Goal: Transaction & Acquisition: Subscribe to service/newsletter

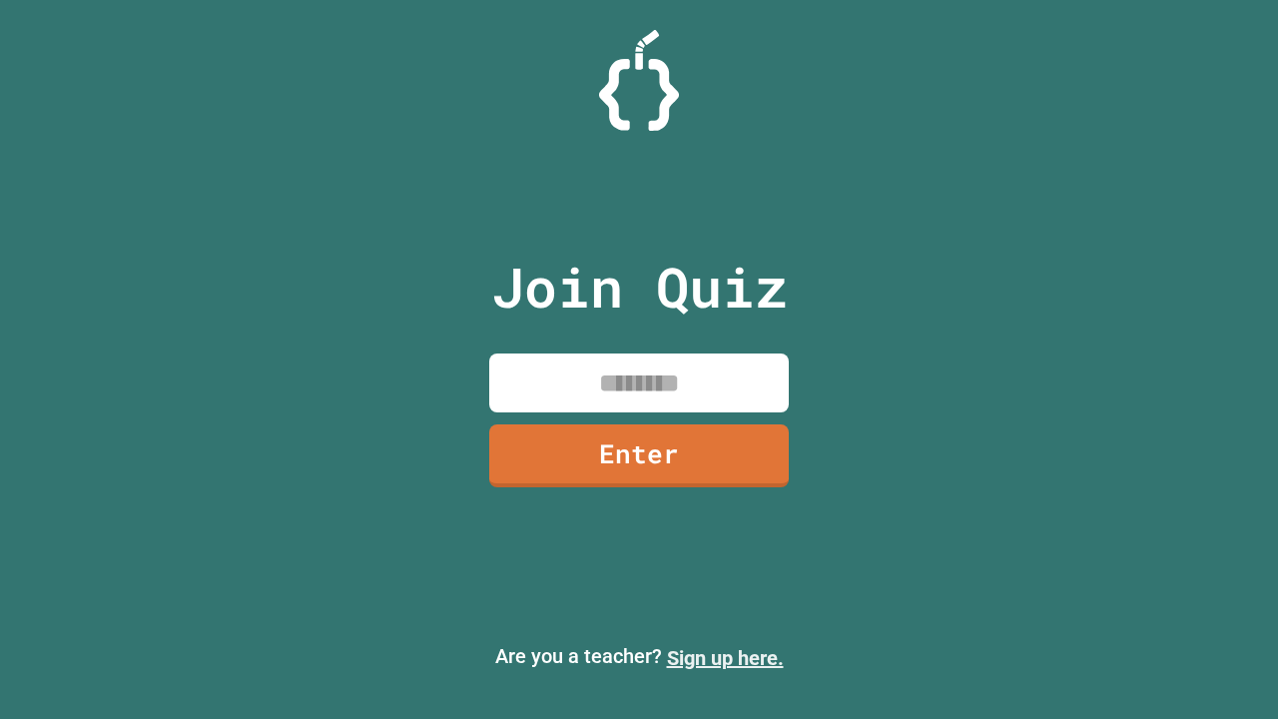
click at [725, 658] on link "Sign up here." at bounding box center [725, 658] width 117 height 24
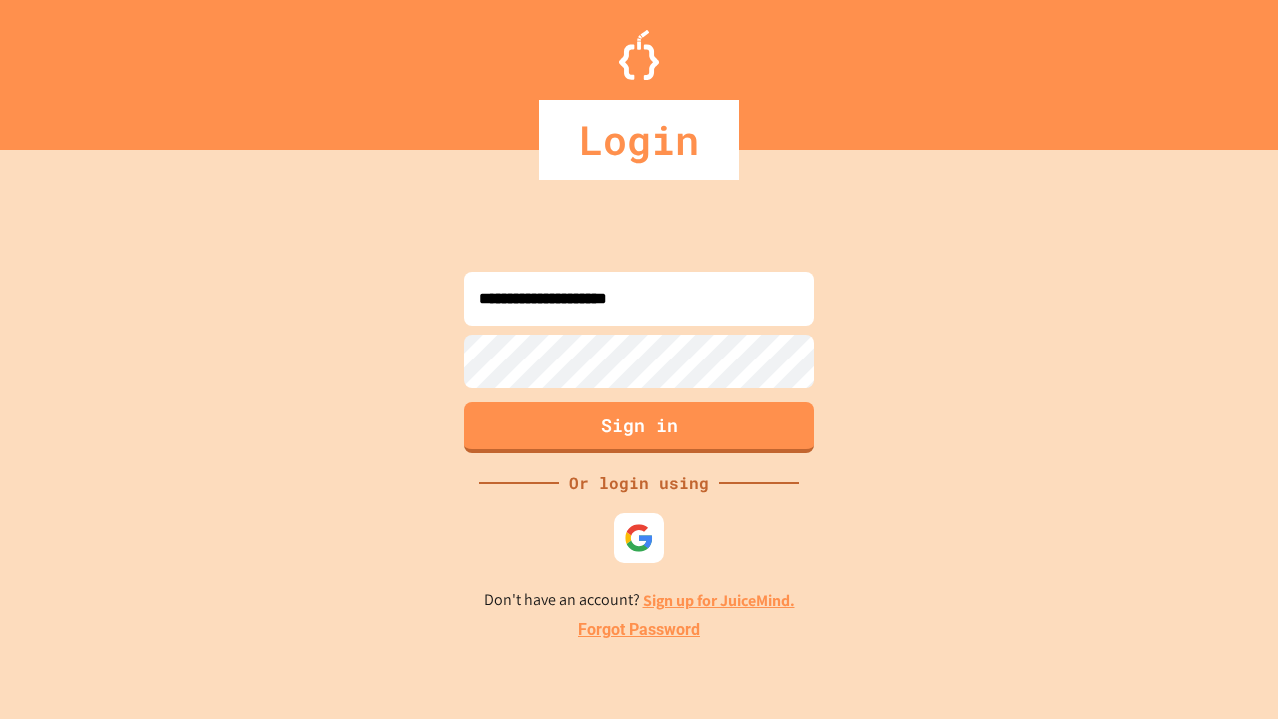
type input "**********"
